Goal: Task Accomplishment & Management: Use online tool/utility

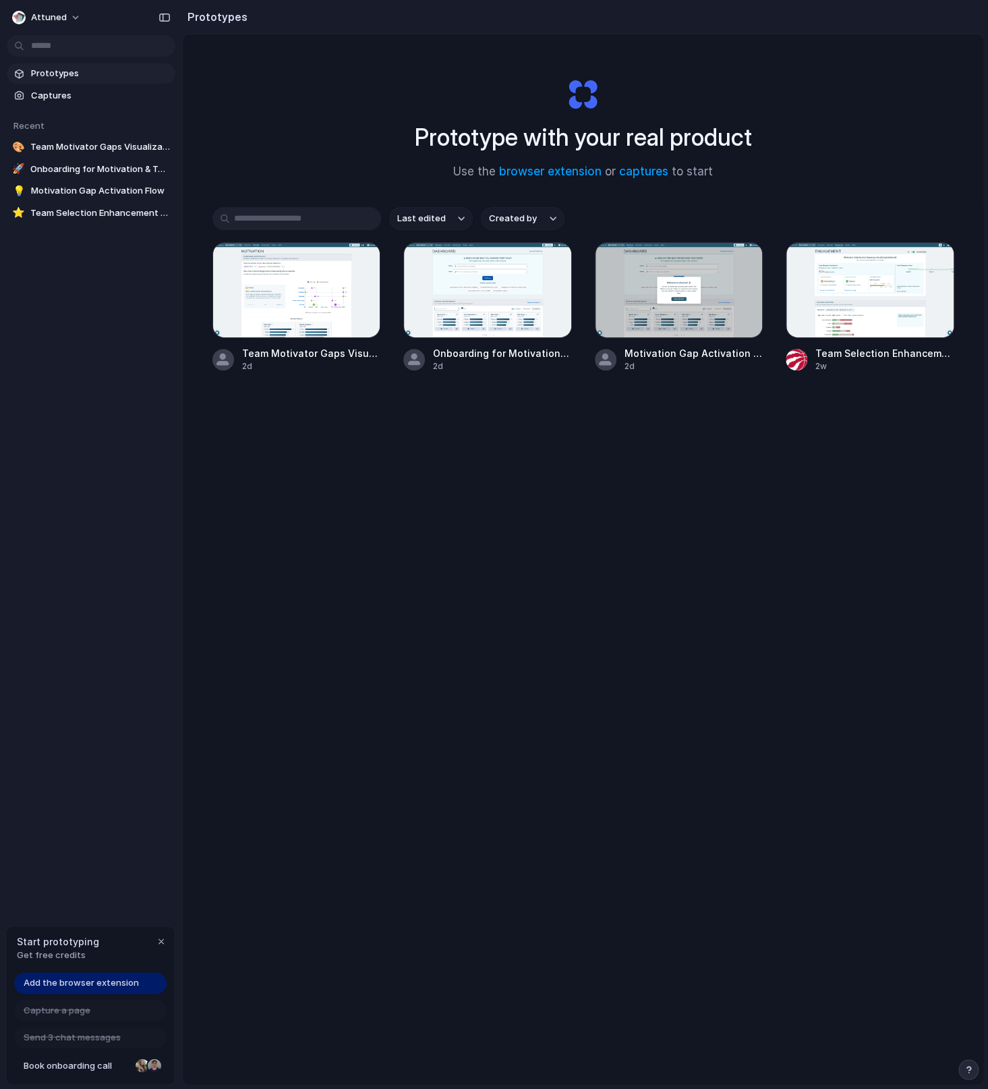
click at [588, 474] on div "Prototype with your real product Use the browser extension or captures to start…" at bounding box center [583, 594] width 801 height 1121
click at [67, 16] on button "Attuned" at bounding box center [47, 18] width 81 height 22
click at [76, 49] on li "Settings" at bounding box center [65, 48] width 112 height 22
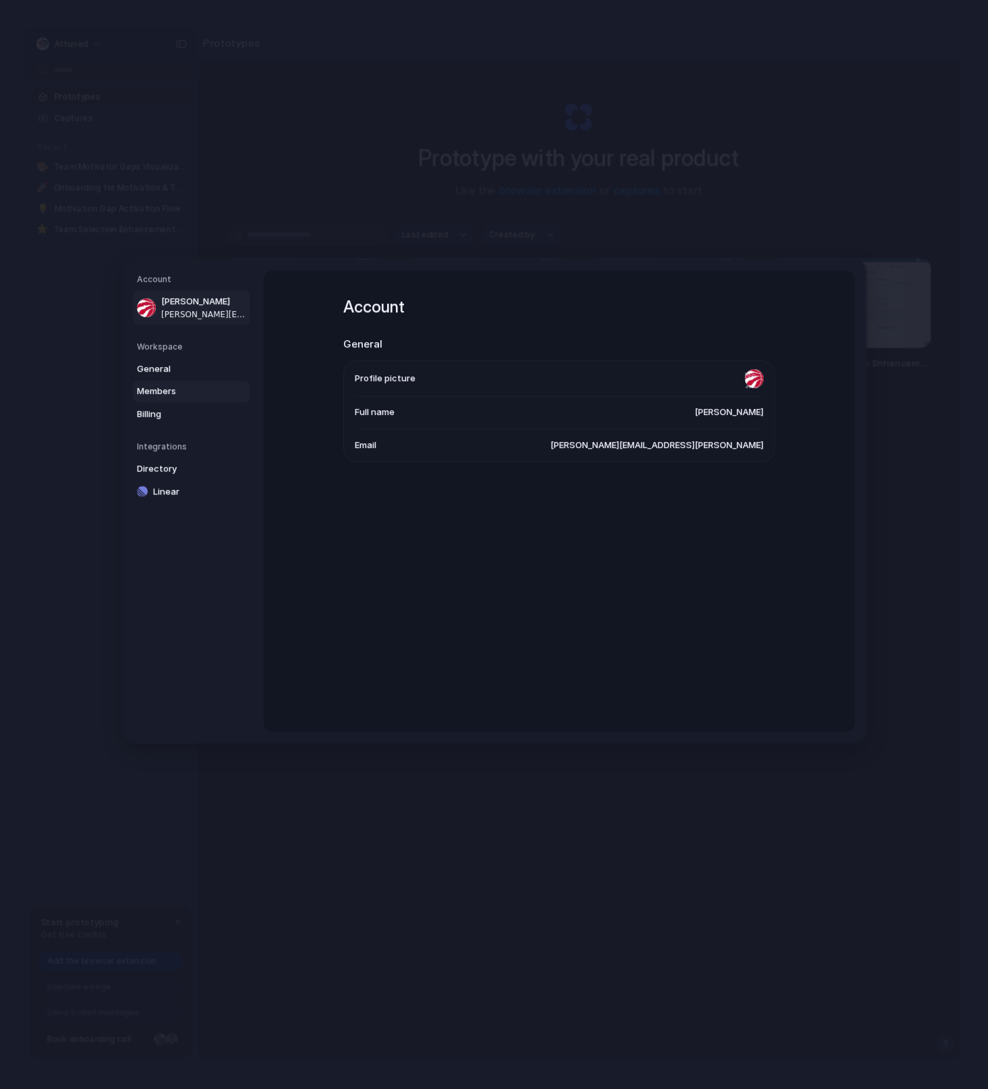
click at [169, 393] on span "Members" at bounding box center [180, 391] width 86 height 13
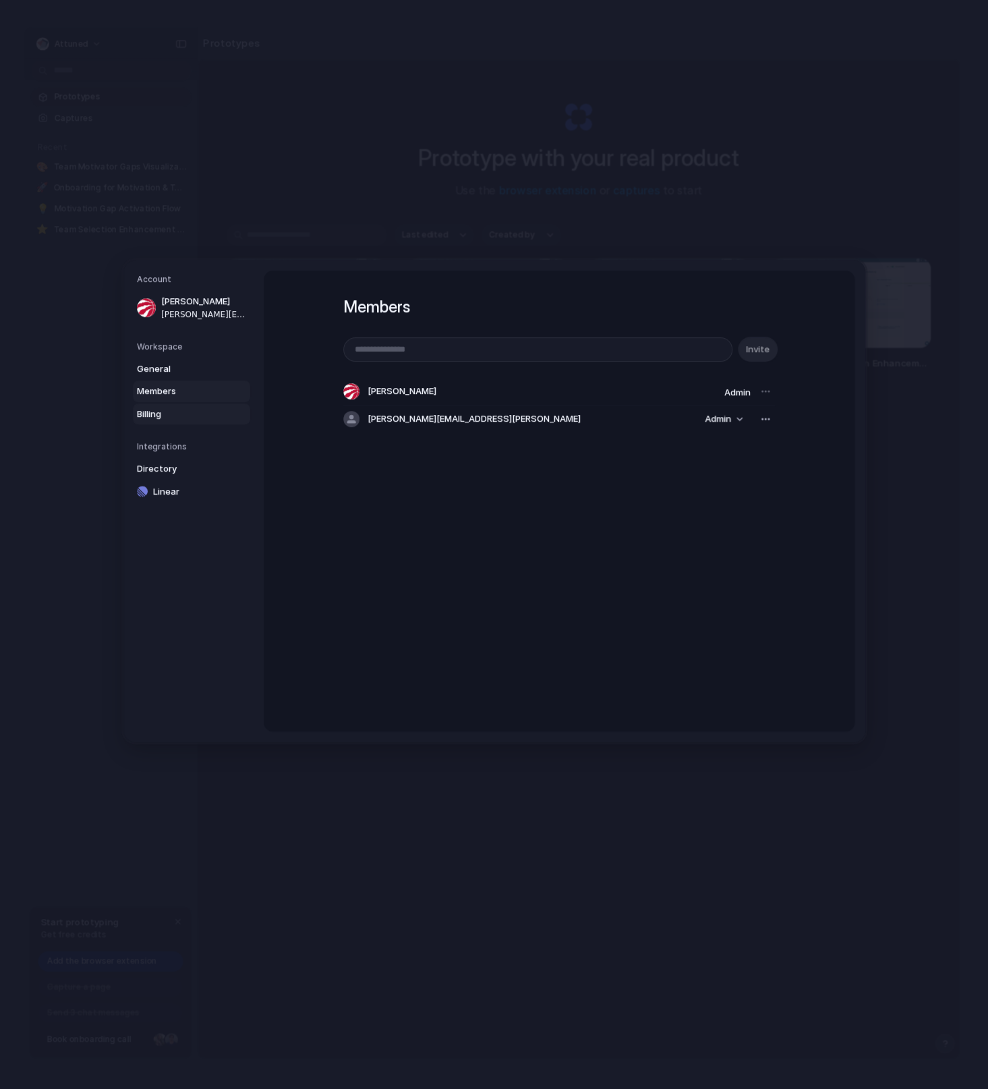
click at [184, 414] on span "Billing" at bounding box center [180, 413] width 86 height 13
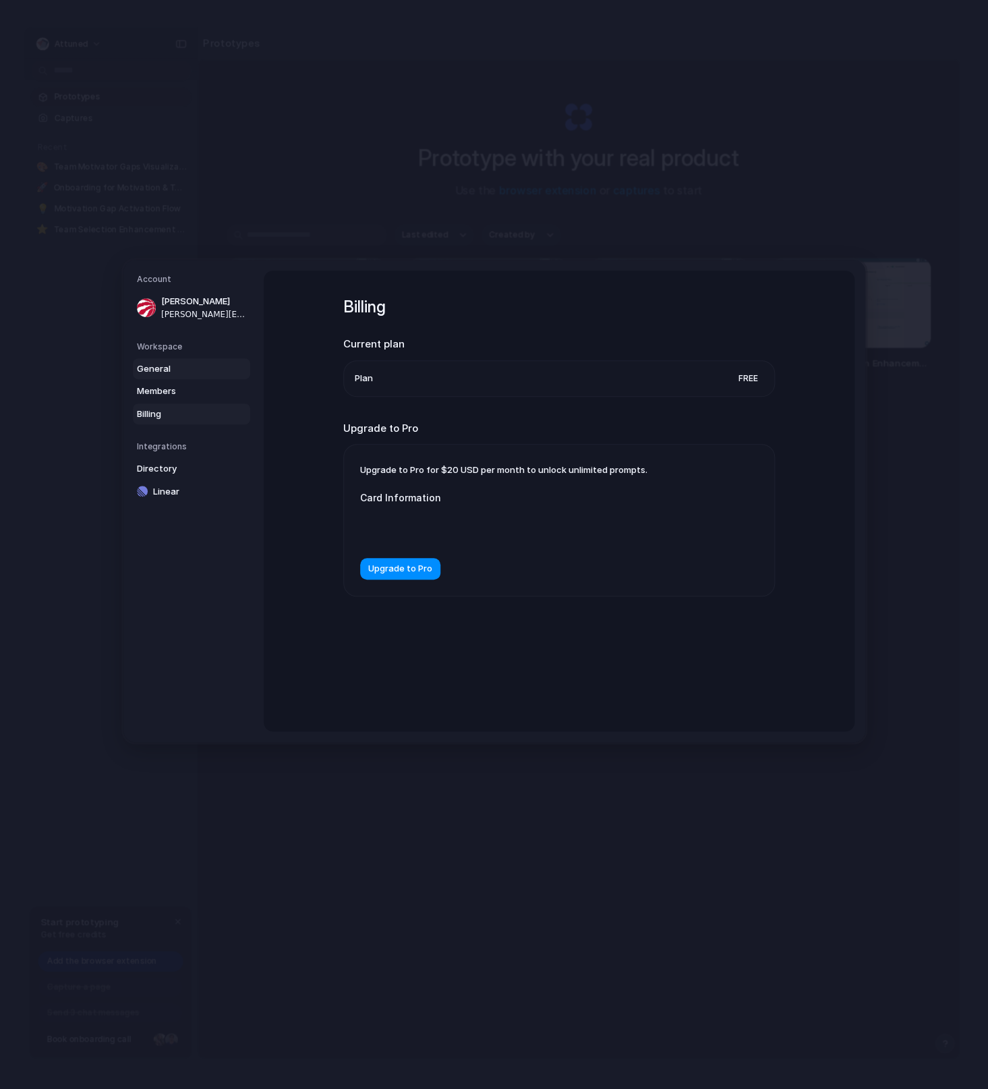
click at [180, 373] on span "General" at bounding box center [180, 368] width 86 height 13
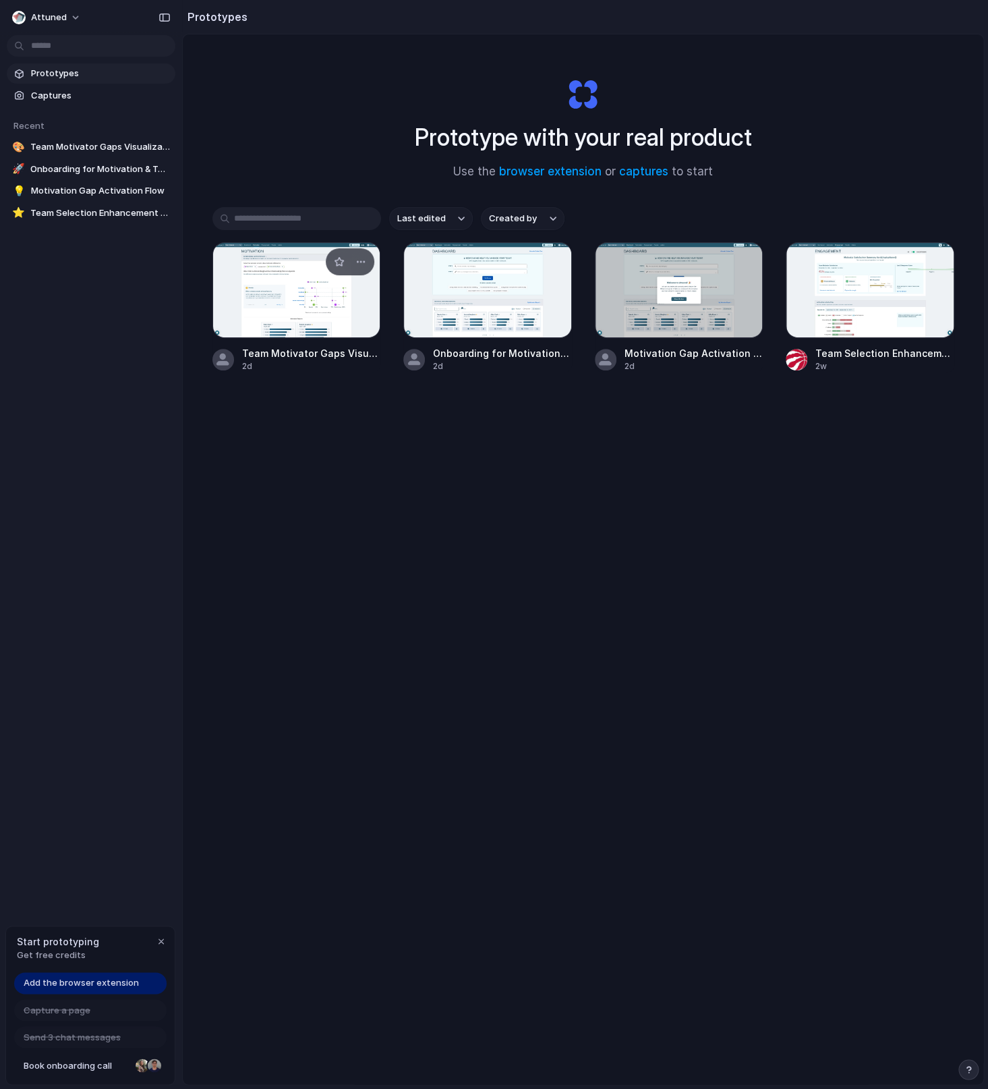
click at [350, 307] on div at bounding box center [297, 290] width 169 height 96
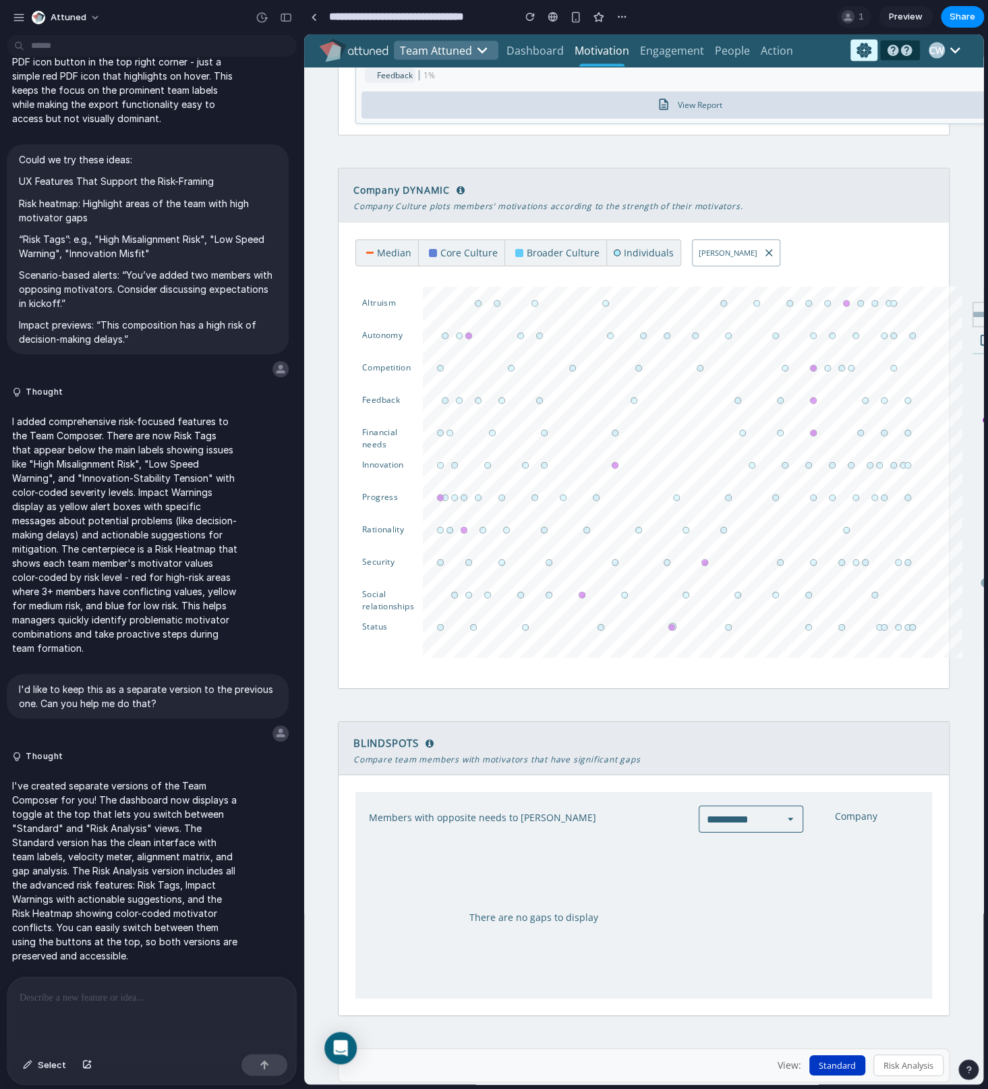
scroll to position [1174, 0]
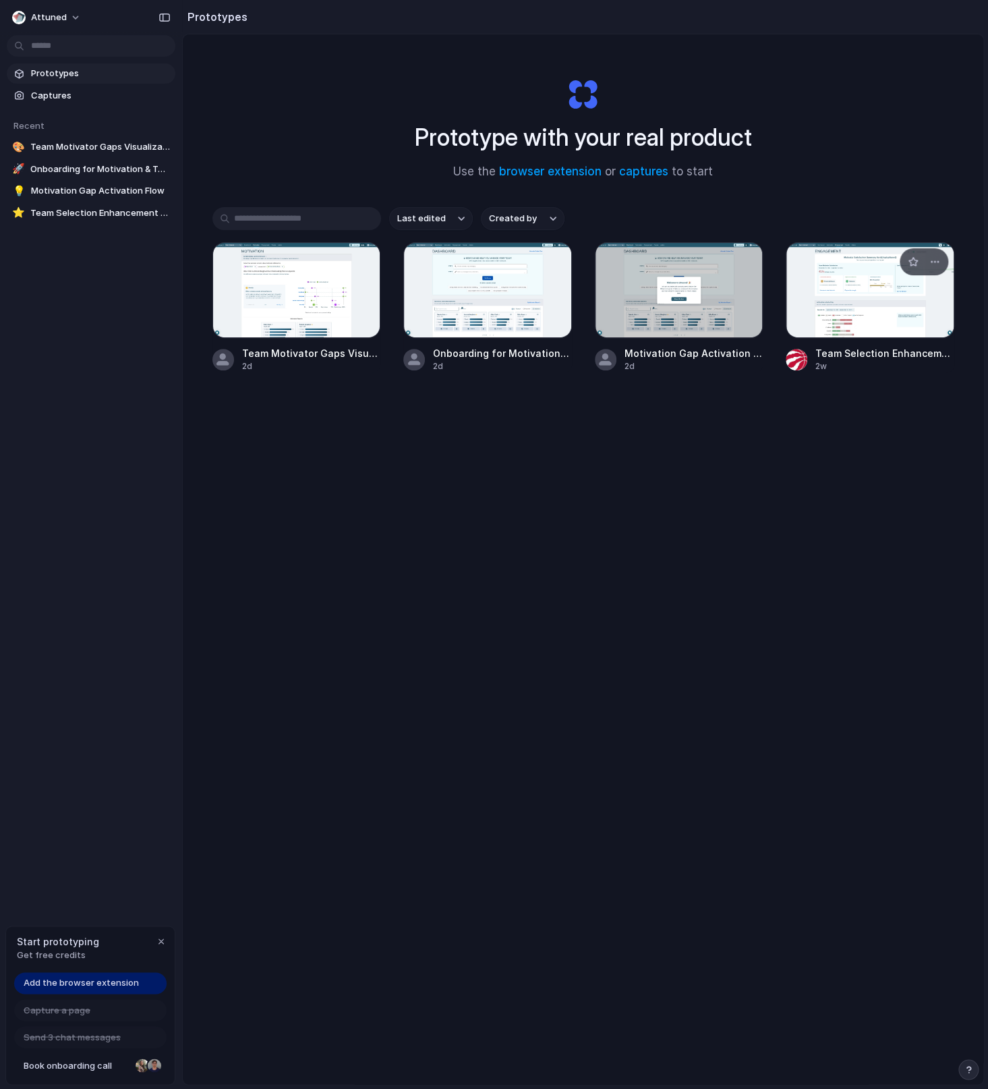
click at [905, 315] on div at bounding box center [870, 290] width 169 height 96
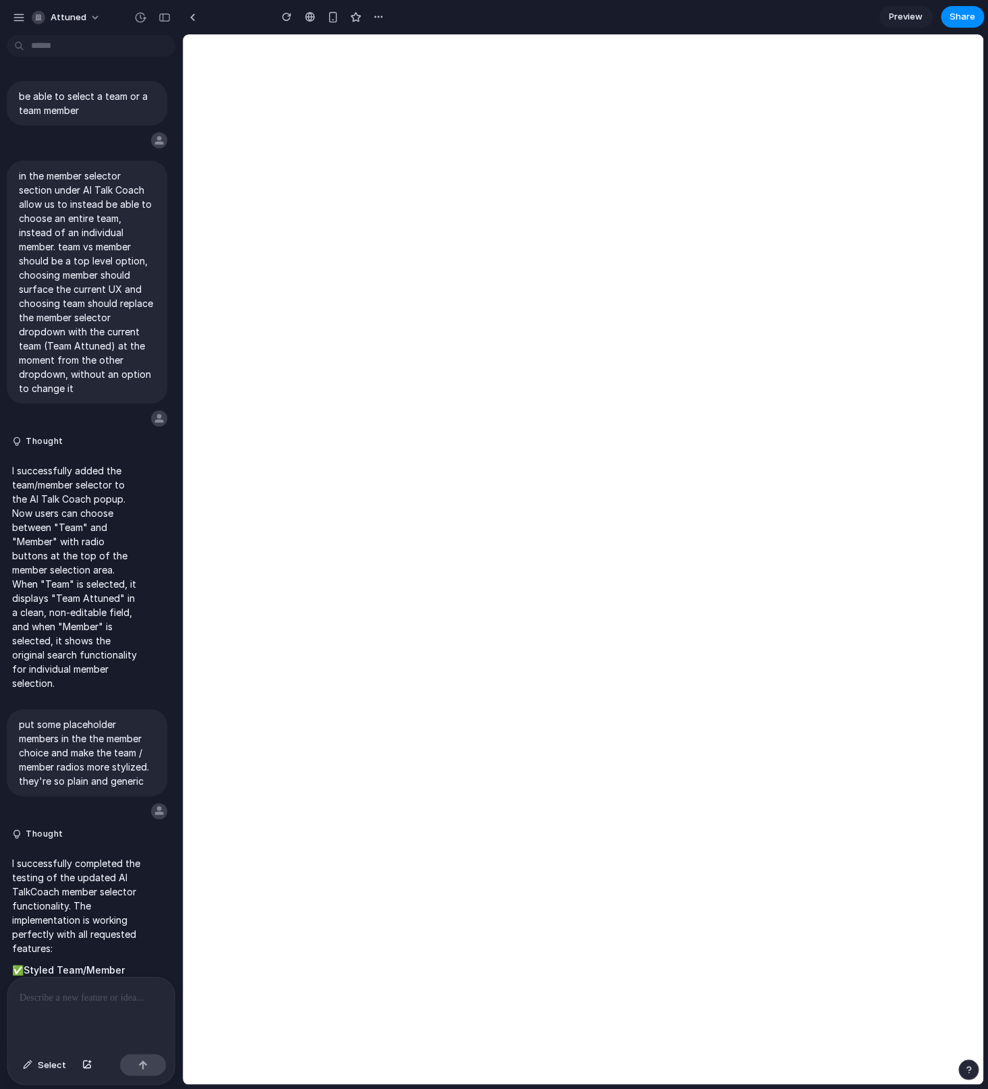
type input "**********"
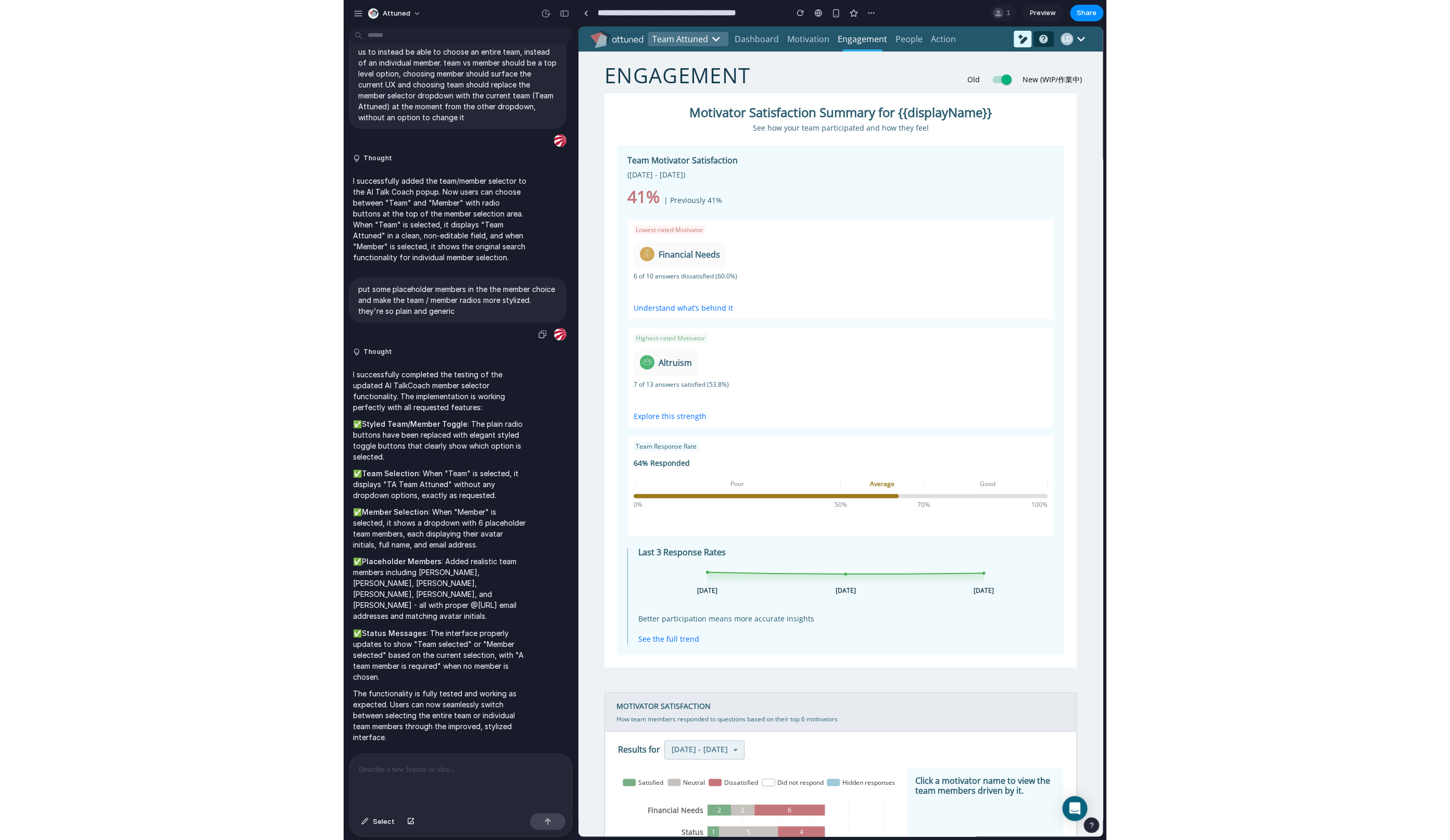
scroll to position [97, 0]
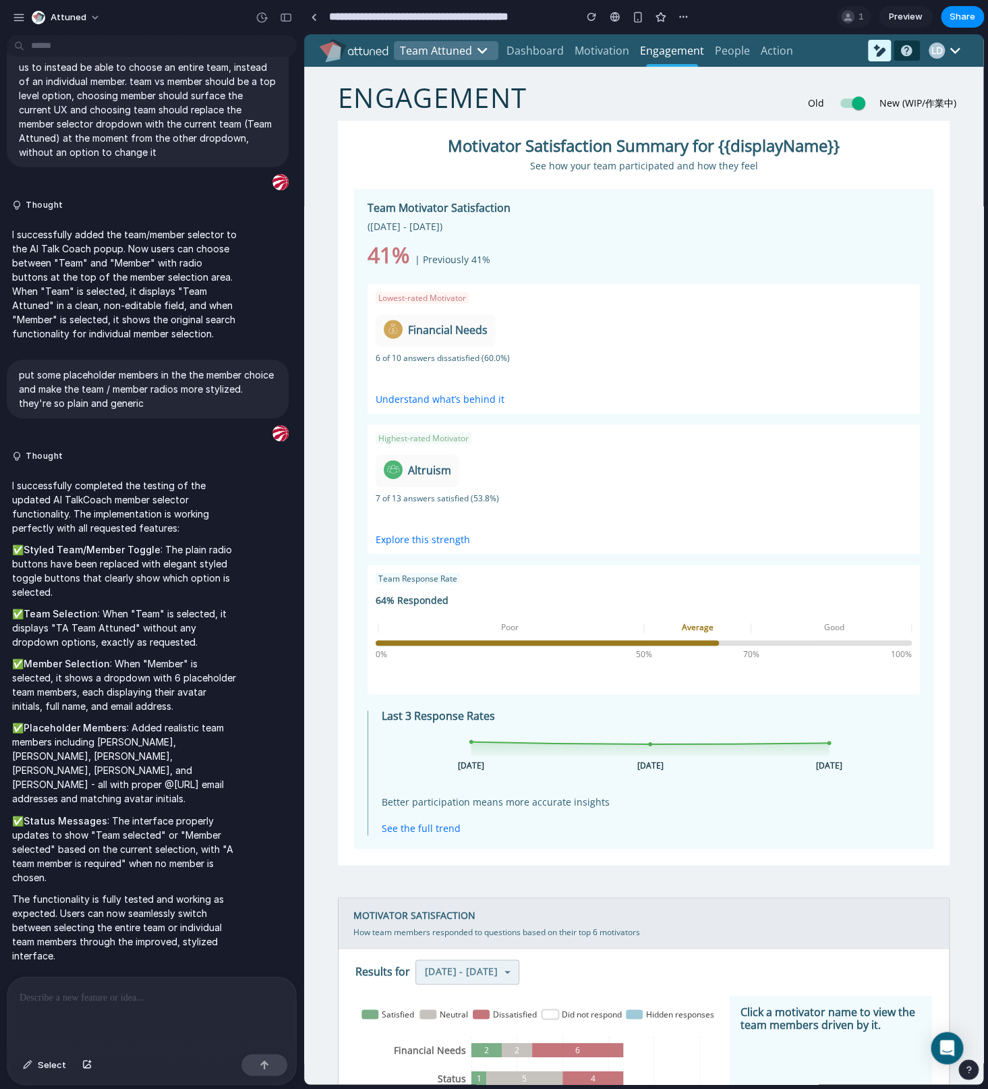
click at [841, 54] on div "Team Attuned Dashboard Motivation Engagement People Action AI TalkCoach History…" at bounding box center [643, 50] width 679 height 32
click at [869, 59] on summary at bounding box center [879, 51] width 23 height 22
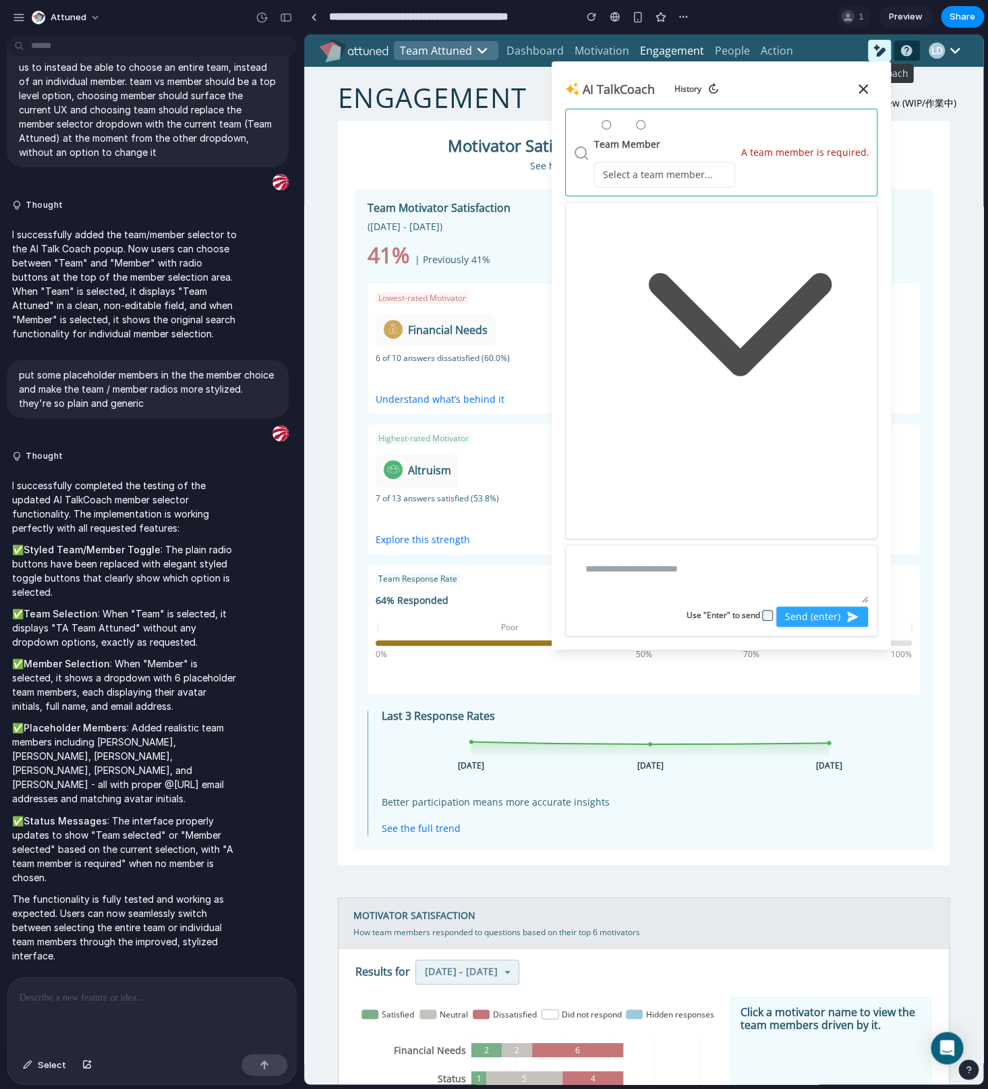
click at [716, 173] on button "Select a team member..." at bounding box center [665, 175] width 142 height 26
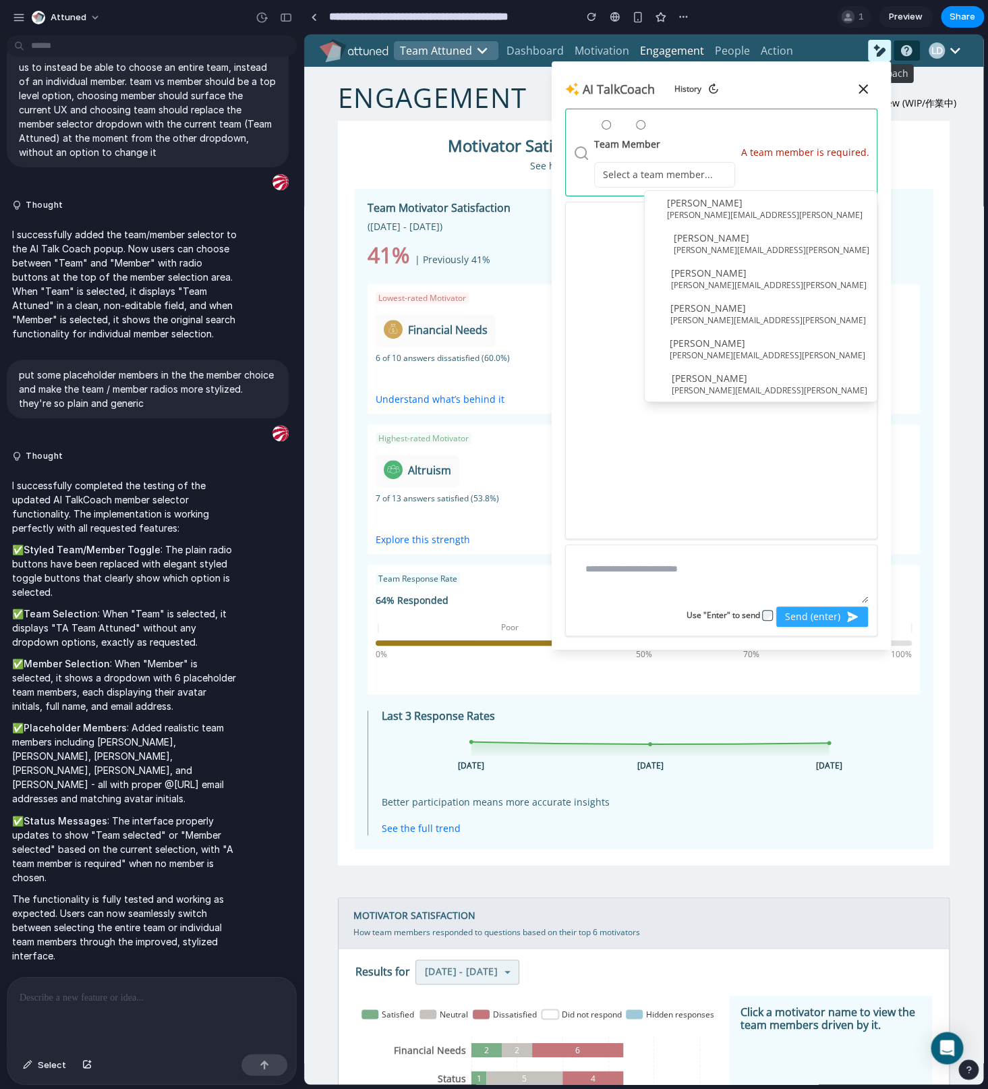
click at [783, 178] on summary "Team Member Select a team member... SJ [PERSON_NAME] [PERSON_NAME][EMAIL_ADDRES…" at bounding box center [721, 153] width 313 height 88
click at [776, 226] on button "MC [PERSON_NAME] [PERSON_NAME][EMAIL_ADDRESS][PERSON_NAME]" at bounding box center [761, 243] width 232 height 35
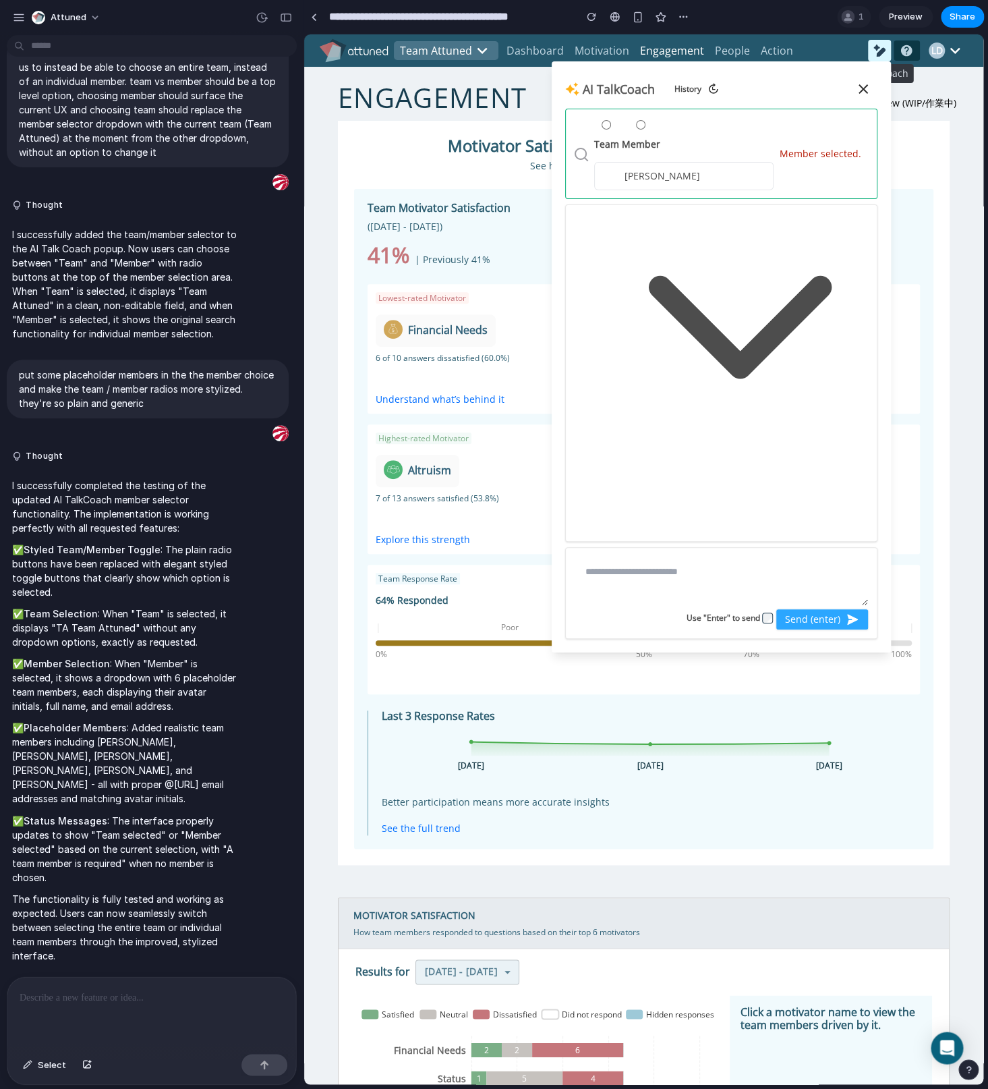
click at [698, 186] on icon "button" at bounding box center [740, 321] width 275 height 275
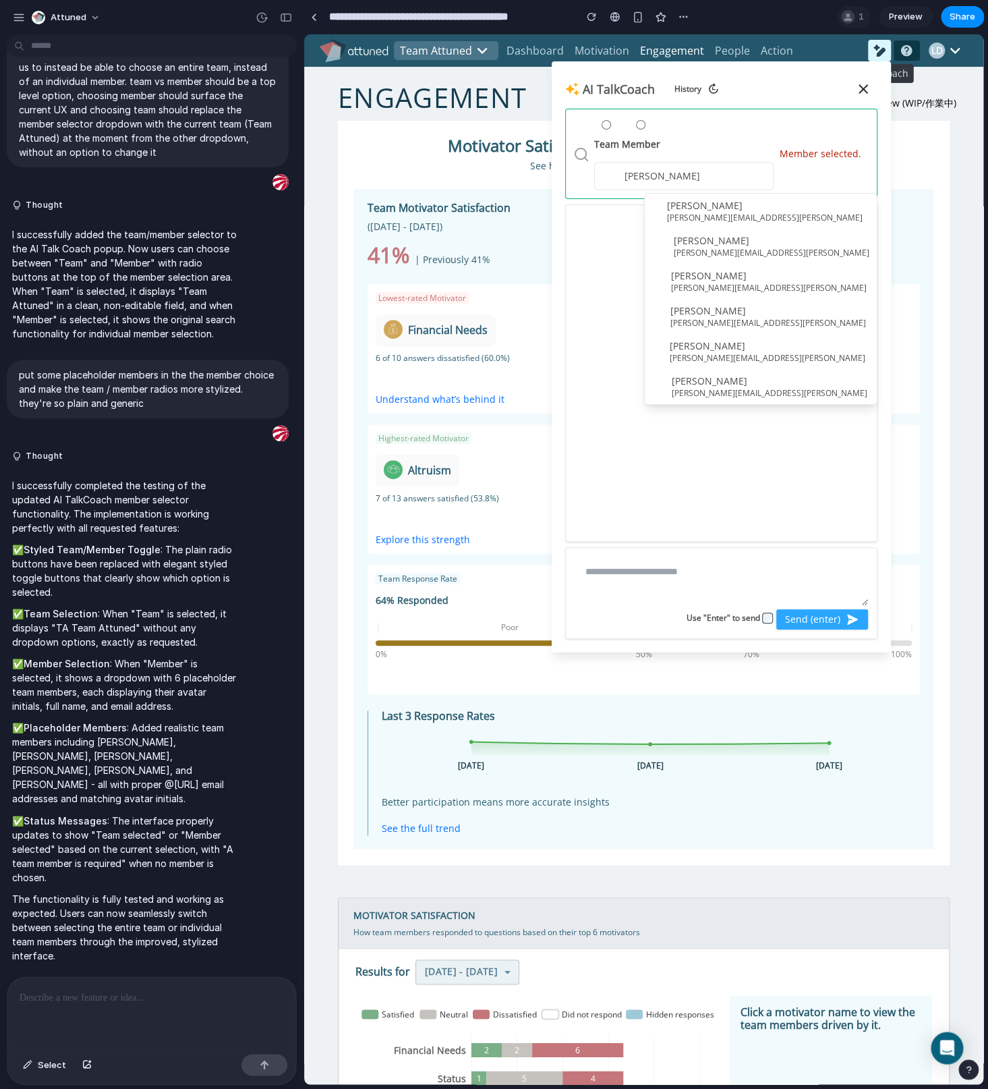
click at [764, 289] on div "[PERSON_NAME][EMAIL_ADDRESS][PERSON_NAME]" at bounding box center [769, 288] width 196 height 11
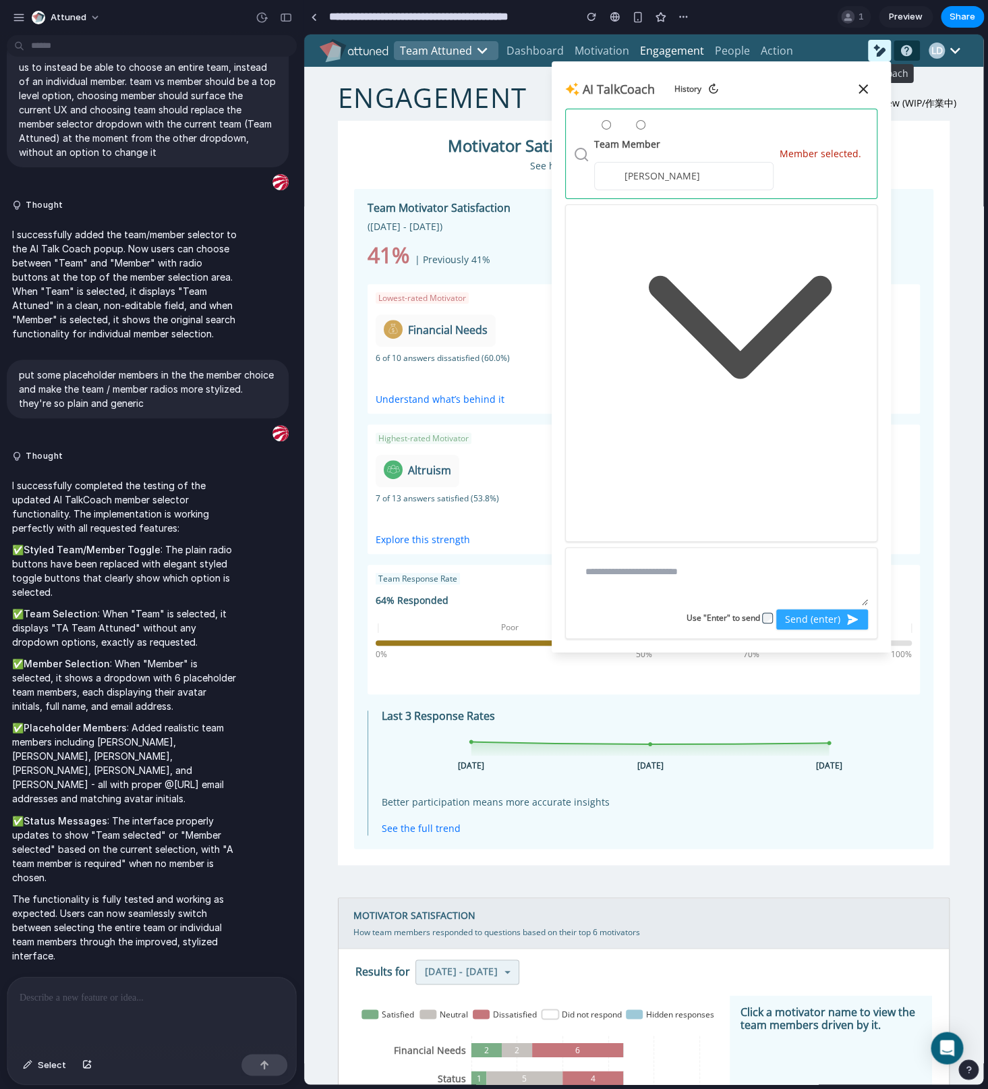
click at [670, 169] on div "ED [PERSON_NAME]" at bounding box center [684, 176] width 162 height 16
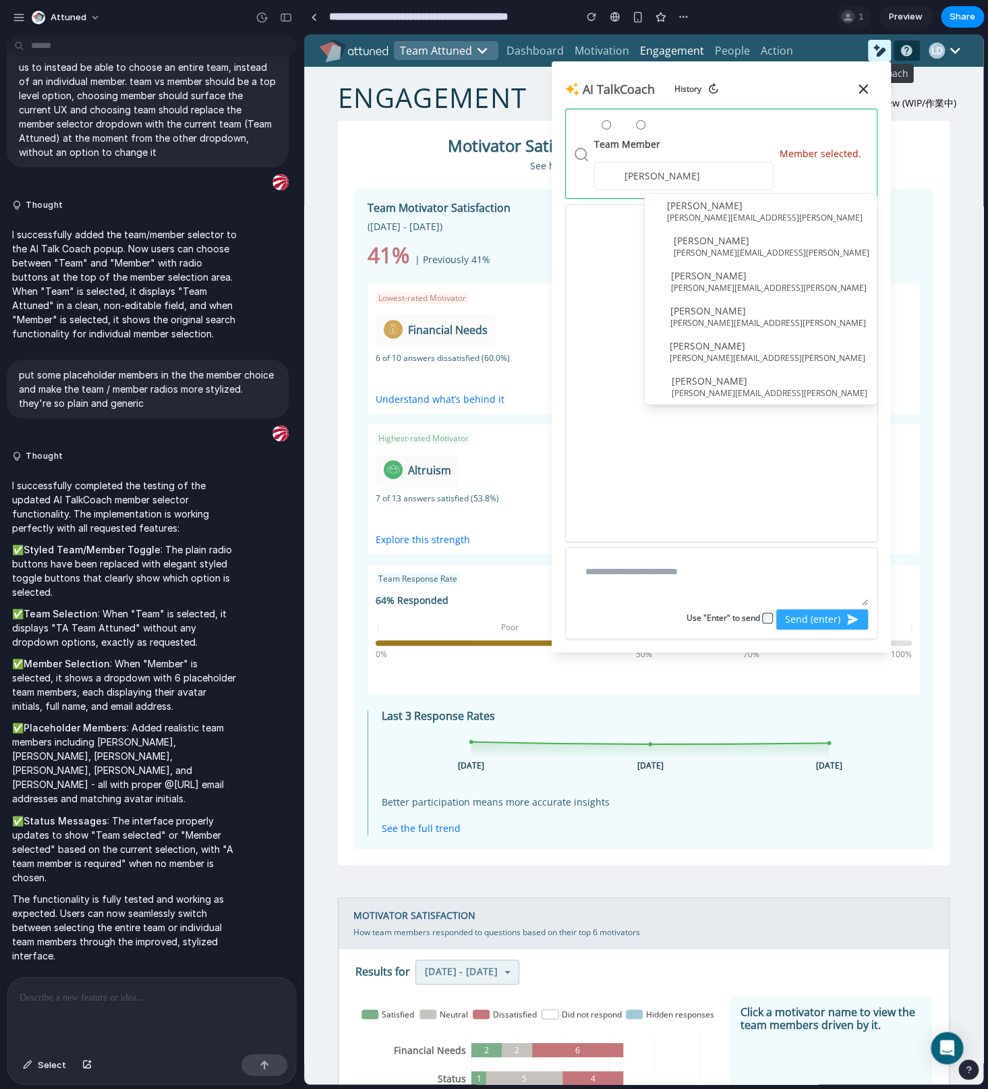
click at [738, 156] on div "Team Member ED [PERSON_NAME] SJ [PERSON_NAME] [PERSON_NAME][EMAIL_ADDRESS][PERS…" at bounding box center [683, 153] width 179 height 73
click at [859, 88] on icon "button" at bounding box center [863, 88] width 9 height 9
click at [855, 88] on icon "button" at bounding box center [863, 89] width 16 height 16
click at [916, 176] on section "Motivator Satisfaction Summary for {{displayName}} See how your team participat…" at bounding box center [644, 493] width 612 height 744
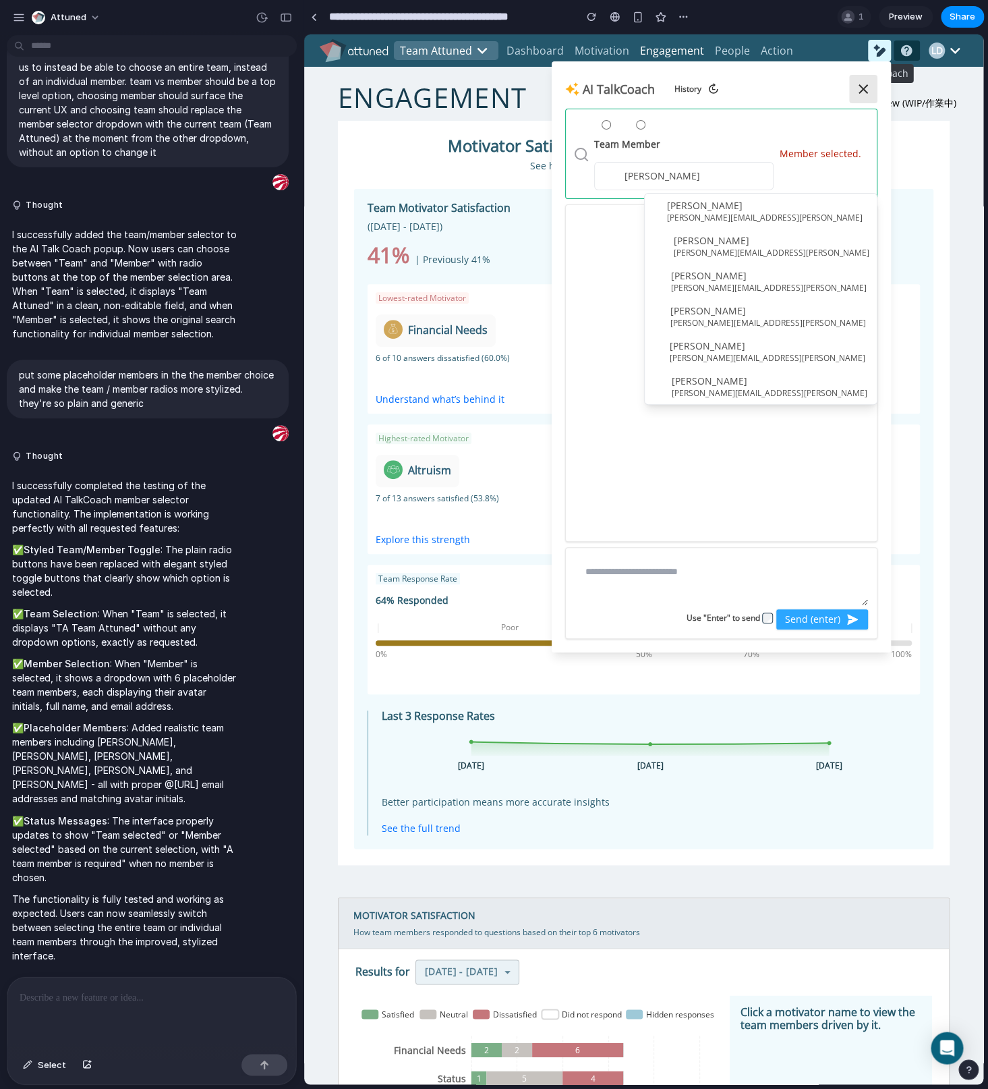
click at [849, 87] on button "button" at bounding box center [863, 89] width 28 height 28
click at [882, 53] on summary at bounding box center [879, 51] width 23 height 22
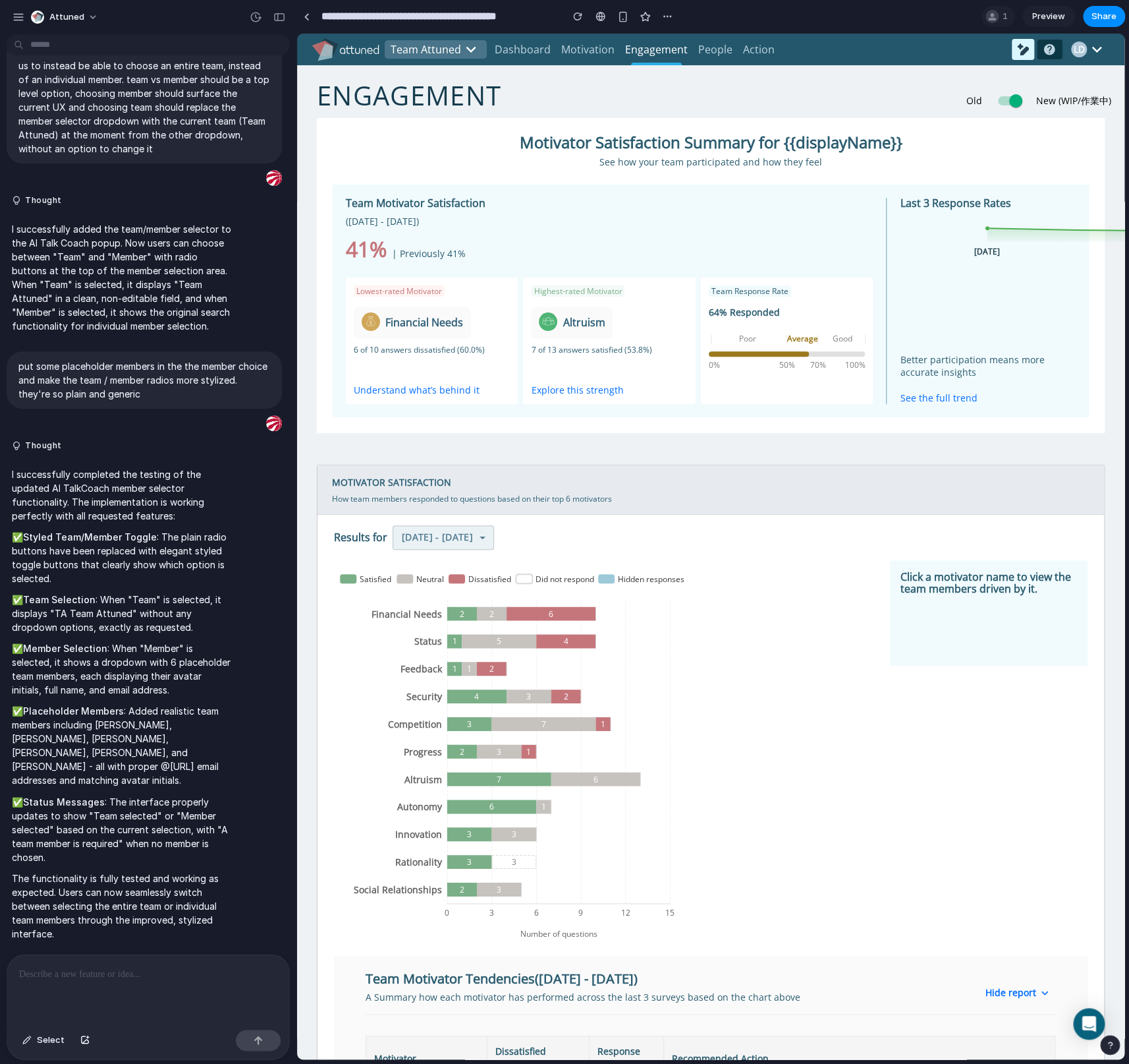
click at [566, 352] on div "7 of 13 answers satisfied (53.8%)" at bounding box center [609, 350] width 156 height 12
click at [141, 978] on div at bounding box center [147, 990] width 282 height 70
click at [311, 20] on link at bounding box center [307, 17] width 20 height 20
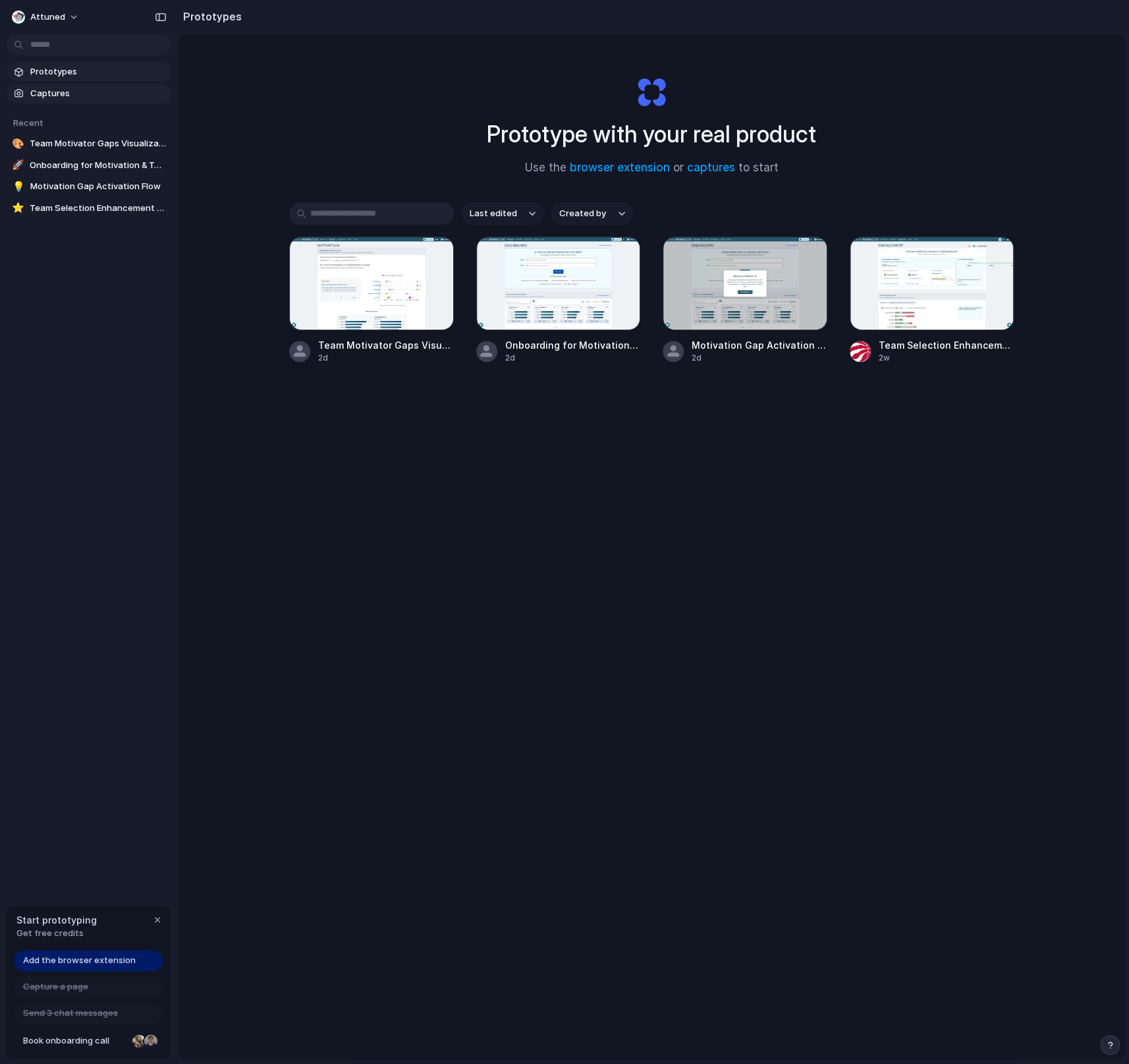
click at [97, 86] on link "Captures" at bounding box center [89, 94] width 165 height 20
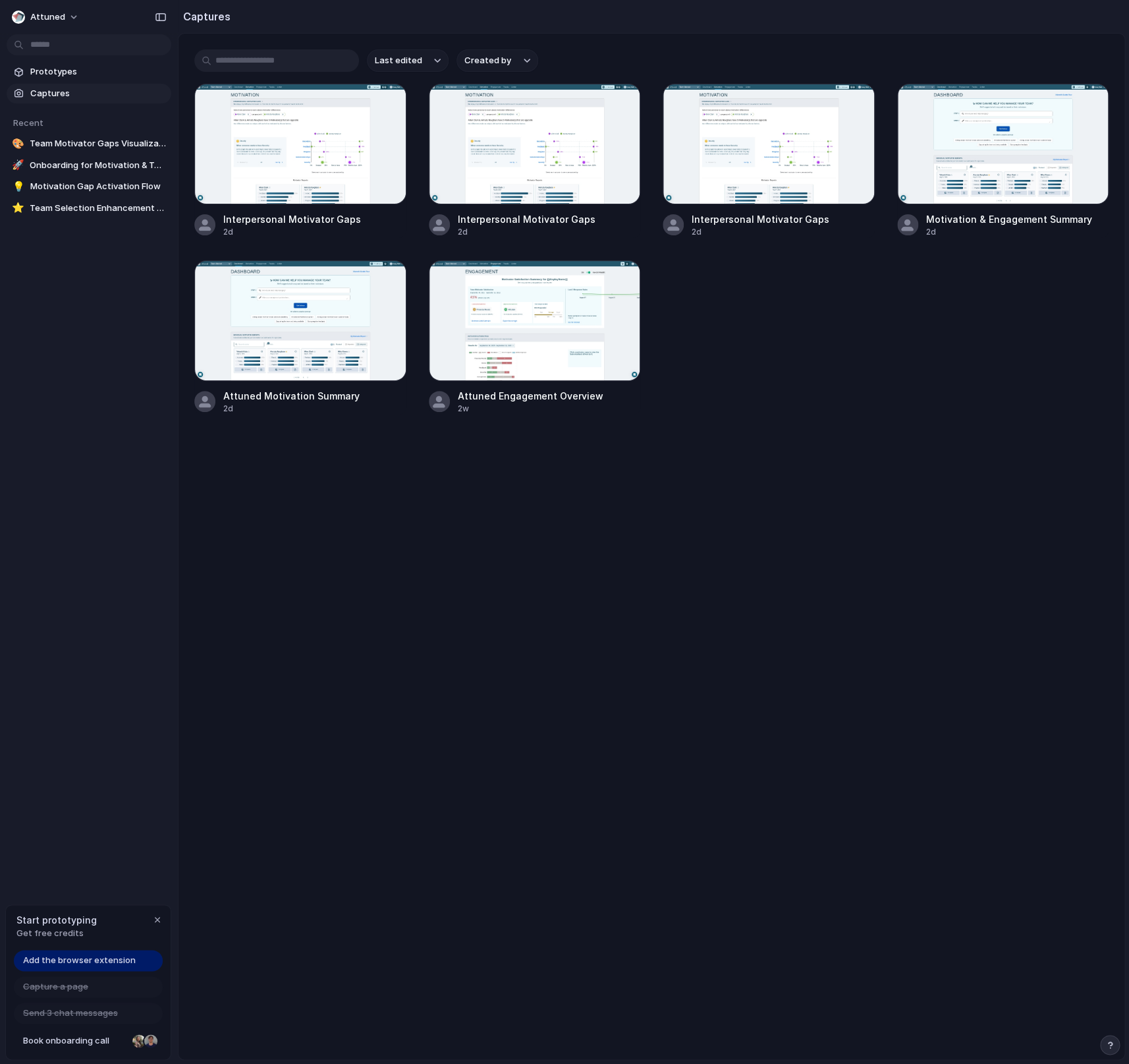
click at [90, 959] on span "Add the browser extension" at bounding box center [79, 959] width 112 height 13
click at [111, 960] on span "Add the browser extension" at bounding box center [79, 959] width 112 height 13
